Goal: Complete application form

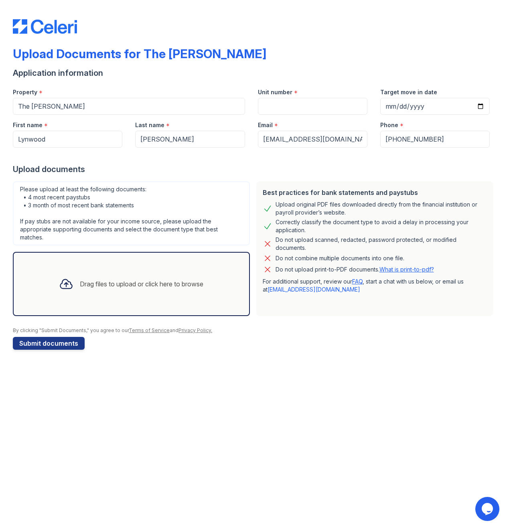
click at [146, 279] on div "Drag files to upload or click here to browse" at bounding box center [141, 284] width 123 height 10
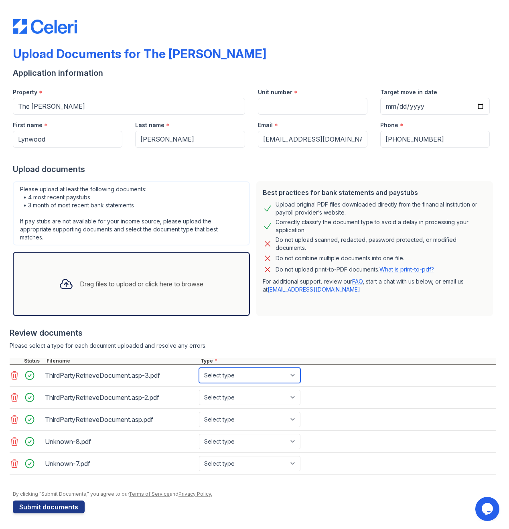
select select "bank_statement"
select select "paystub"
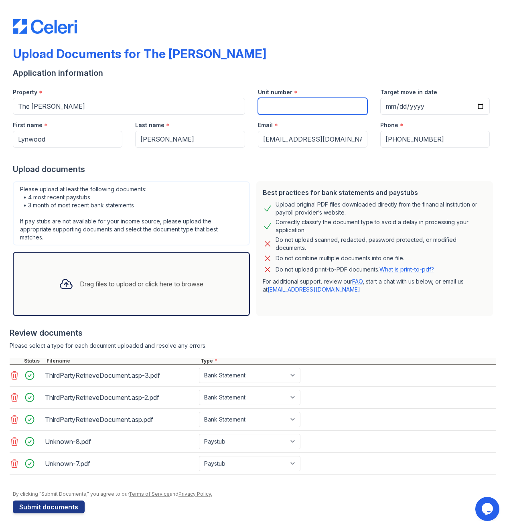
click at [300, 108] on input "Unit number" at bounding box center [312, 106] width 109 height 17
type input "1-0403"
click at [50, 500] on button "Submit documents" at bounding box center [49, 506] width 72 height 13
